Goal: Information Seeking & Learning: Learn about a topic

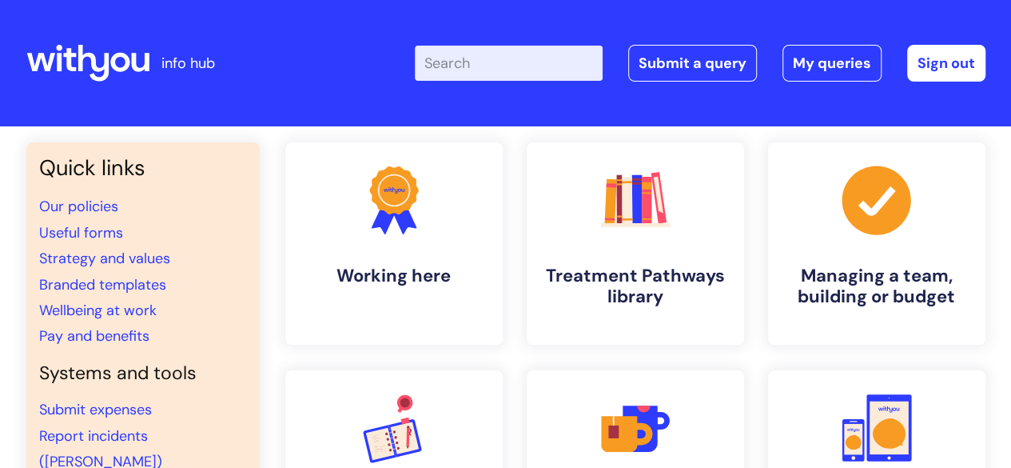
click at [494, 50] on input "Enter your search term here..." at bounding box center [509, 63] width 188 height 35
click at [500, 58] on input "Enter your search term here..." at bounding box center [509, 63] width 188 height 35
type input "central func"
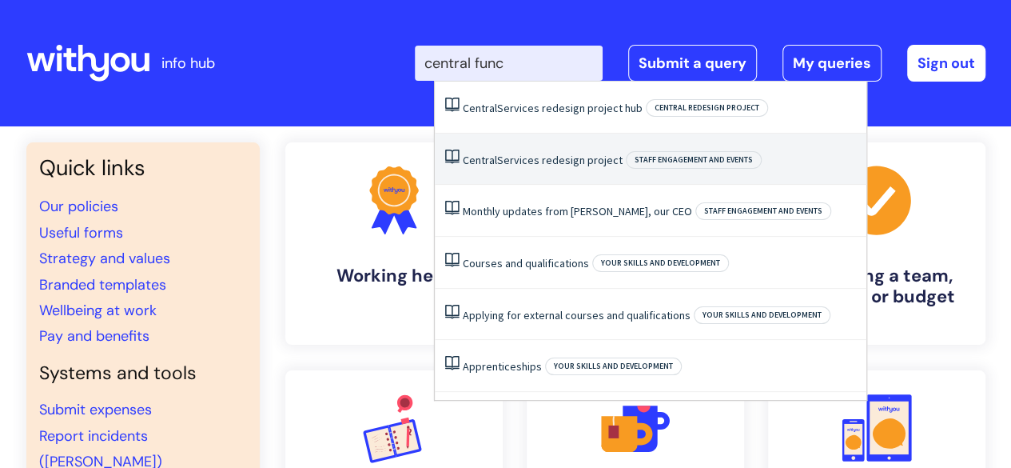
click at [528, 166] on link "Central Services redesign project" at bounding box center [543, 160] width 160 height 14
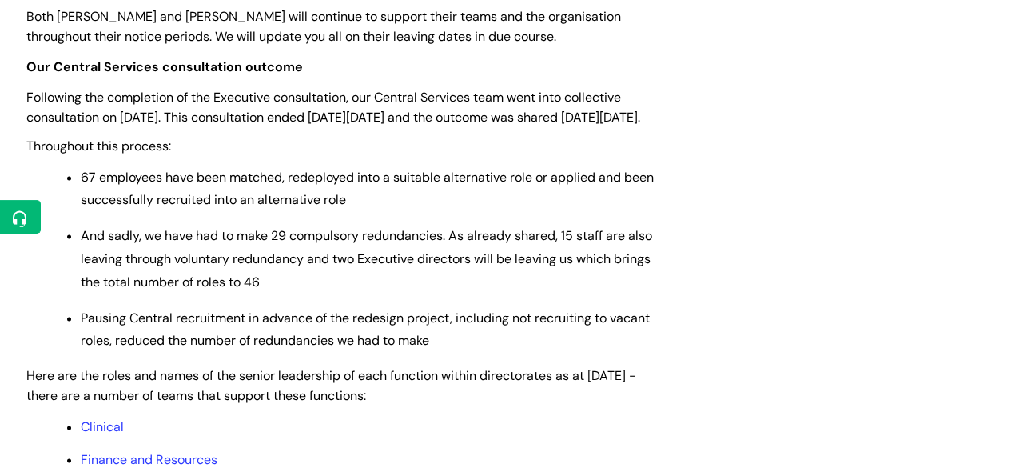
scroll to position [997, 0]
click at [159, 70] on strong "Our Central Services consultation outcome" at bounding box center [164, 67] width 277 height 17
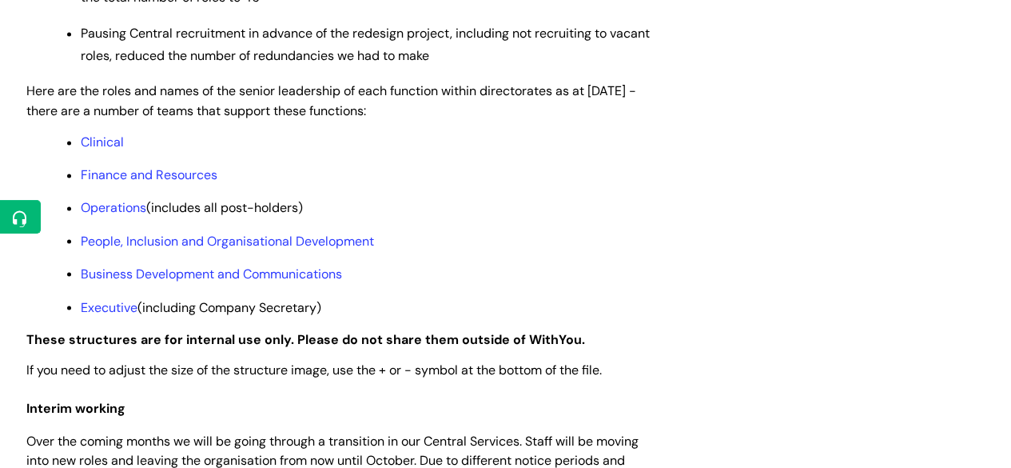
scroll to position [1283, 0]
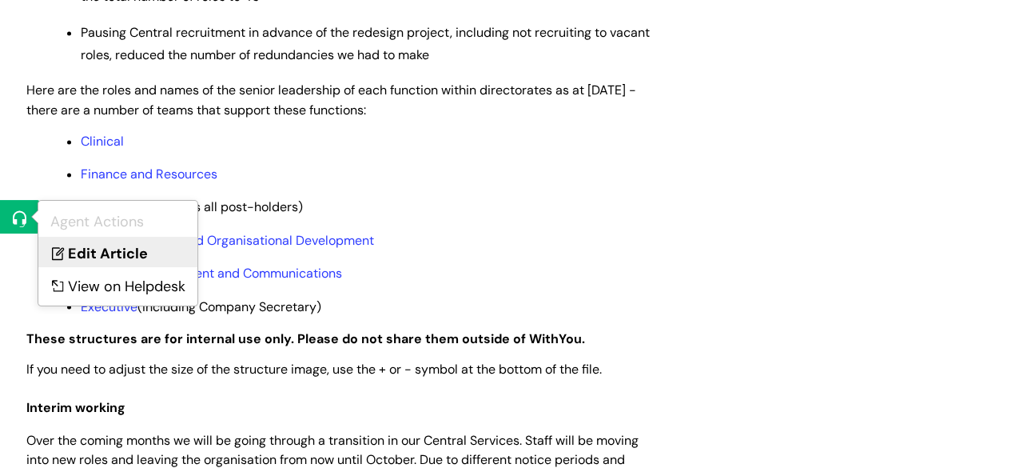
click at [90, 252] on link "Edit Article" at bounding box center [117, 252] width 159 height 30
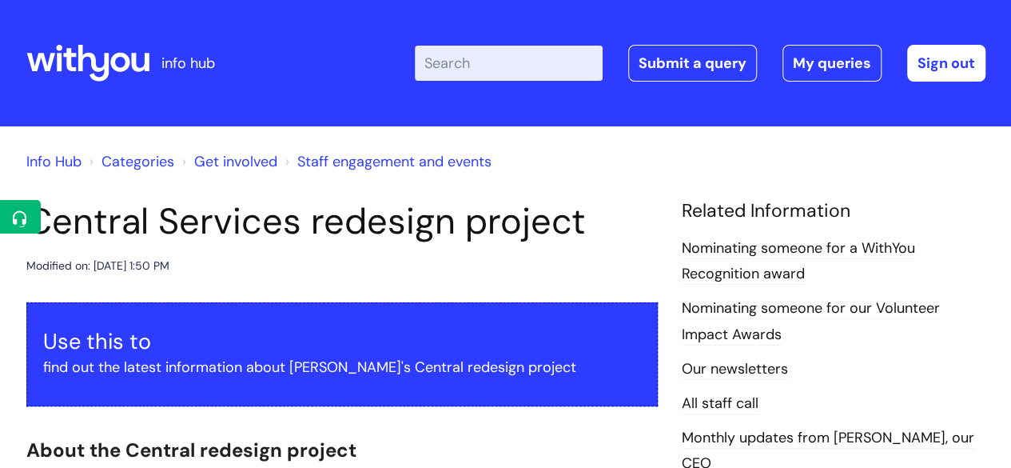
scroll to position [1055, 0]
